Goal: Obtain resource: Obtain resource

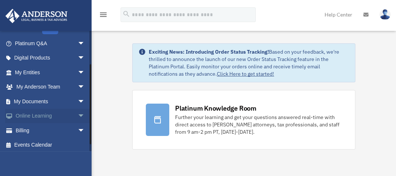
scroll to position [57, 0]
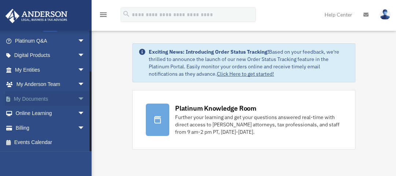
click at [78, 97] on span "arrow_drop_down" at bounding box center [85, 98] width 15 height 15
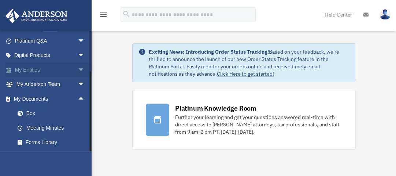
click at [21, 67] on link "My Entities arrow_drop_down" at bounding box center [50, 69] width 91 height 15
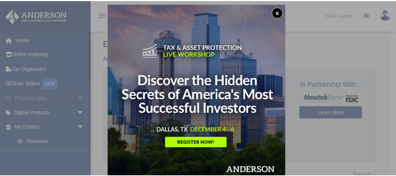
scroll to position [4, 0]
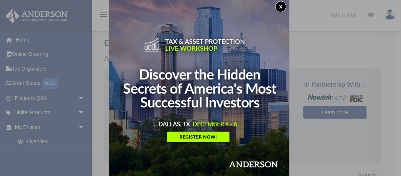
click at [280, 6] on button "x" at bounding box center [280, 6] width 11 height 11
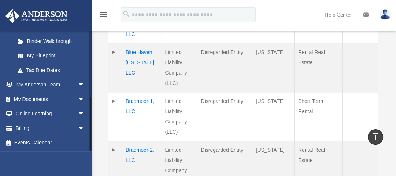
scroll to position [144, 0]
click at [78, 96] on span "arrow_drop_down" at bounding box center [85, 99] width 15 height 15
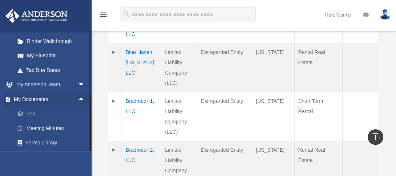
click at [32, 113] on link "Box" at bounding box center [53, 113] width 86 height 15
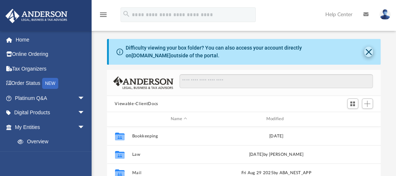
scroll to position [162, 269]
click at [369, 51] on button "Close" at bounding box center [368, 52] width 9 height 10
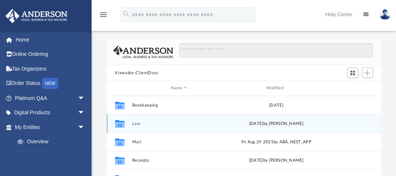
click at [117, 121] on icon "grid" at bounding box center [120, 123] width 10 height 8
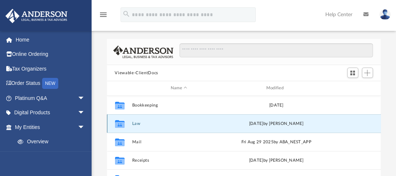
click at [136, 123] on button "Law" at bounding box center [179, 123] width 94 height 5
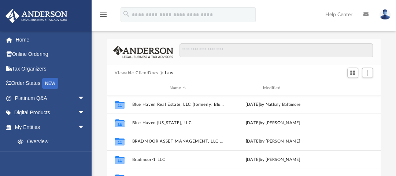
scroll to position [117, 0]
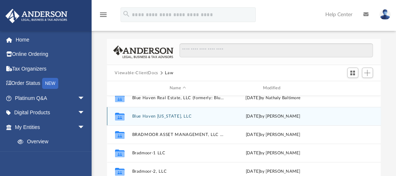
click at [136, 114] on button "Blue Haven Tennessee, LLC" at bounding box center [178, 116] width 92 height 5
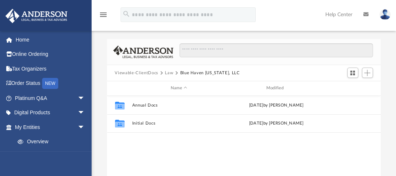
scroll to position [0, 0]
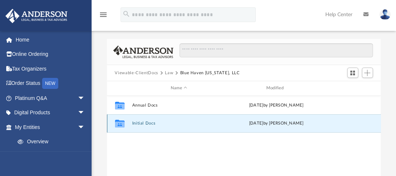
click at [137, 123] on button "Initial Docs" at bounding box center [179, 123] width 94 height 5
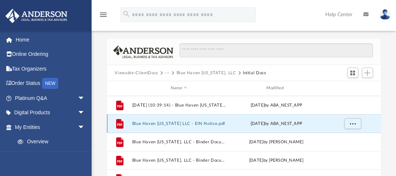
click at [152, 122] on button "Blue Haven Tennessee LLC - EIN Notice.pdf" at bounding box center [179, 123] width 94 height 5
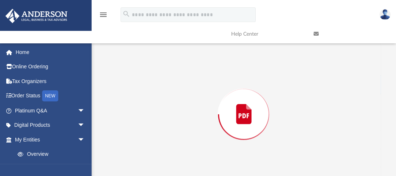
scroll to position [58, 0]
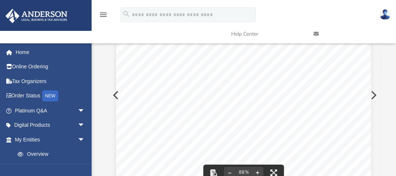
click at [113, 95] on button "Preview" at bounding box center [115, 95] width 16 height 21
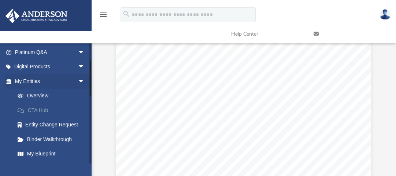
scroll to position [59, 0]
click at [29, 93] on link "Overview" at bounding box center [53, 95] width 86 height 15
